Goal: Find specific page/section: Find specific page/section

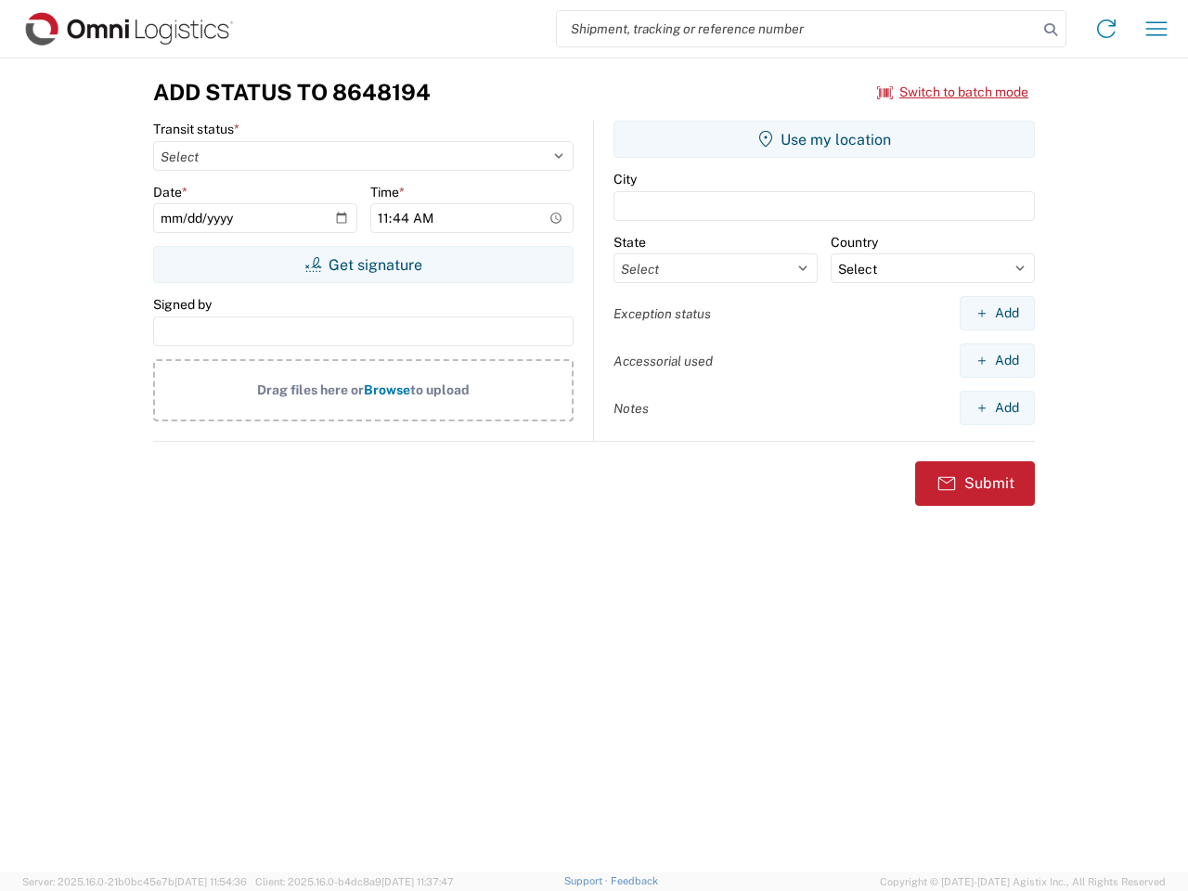
click at [797, 29] on input "search" at bounding box center [797, 28] width 481 height 35
click at [1051, 30] on icon at bounding box center [1051, 30] width 26 height 26
click at [1106, 29] on icon at bounding box center [1107, 29] width 30 height 30
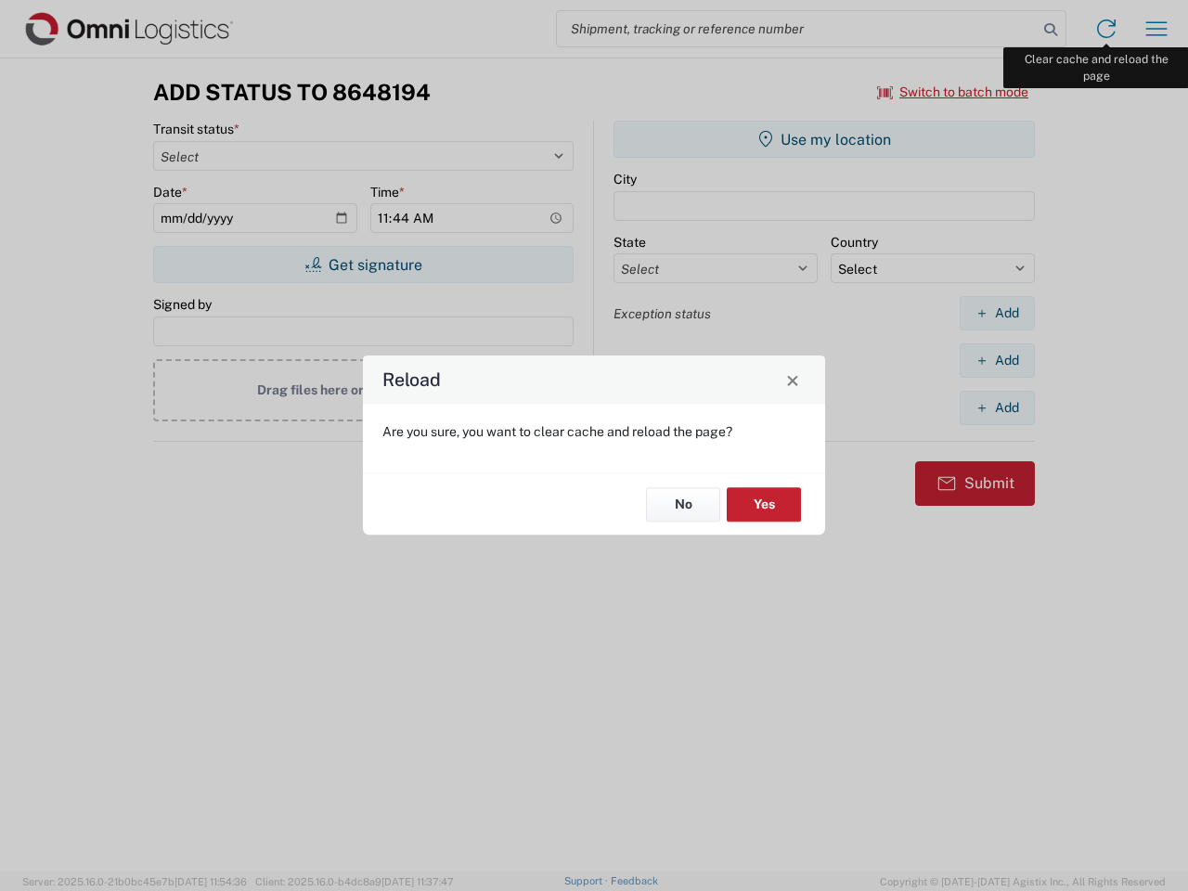
click at [1157, 29] on div "Reload Are you sure, you want to clear cache and reload the page? No Yes" at bounding box center [594, 445] width 1188 height 891
click at [953, 92] on div "Reload Are you sure, you want to clear cache and reload the page? No Yes" at bounding box center [594, 445] width 1188 height 891
click at [363, 265] on div "Reload Are you sure, you want to clear cache and reload the page? No Yes" at bounding box center [594, 445] width 1188 height 891
click at [824, 139] on div "Reload Are you sure, you want to clear cache and reload the page? No Yes" at bounding box center [594, 445] width 1188 height 891
click at [997, 313] on div "Reload Are you sure, you want to clear cache and reload the page? No Yes" at bounding box center [594, 445] width 1188 height 891
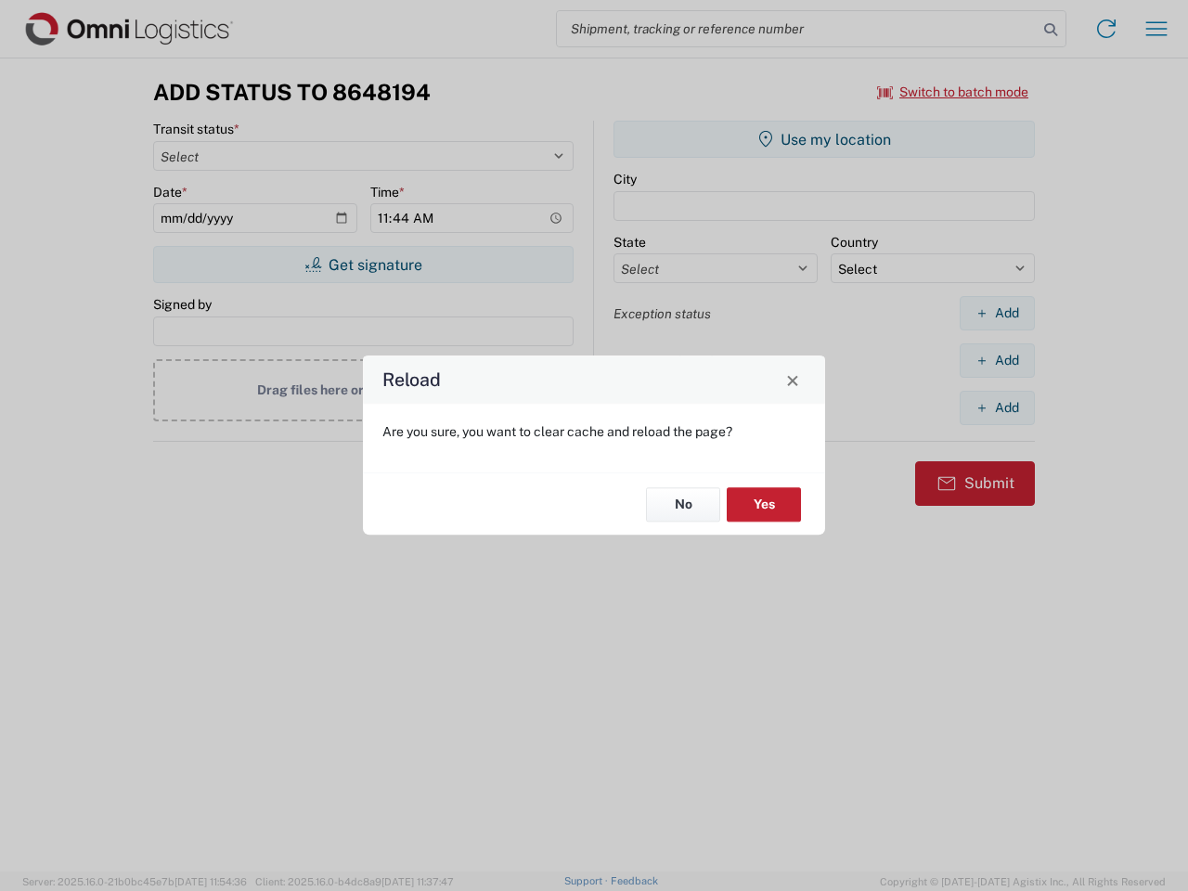
click at [997, 360] on div "Reload Are you sure, you want to clear cache and reload the page? No Yes" at bounding box center [594, 445] width 1188 height 891
click at [997, 408] on div "Reload Are you sure, you want to clear cache and reload the page? No Yes" at bounding box center [594, 445] width 1188 height 891
